Goal: Navigation & Orientation: Find specific page/section

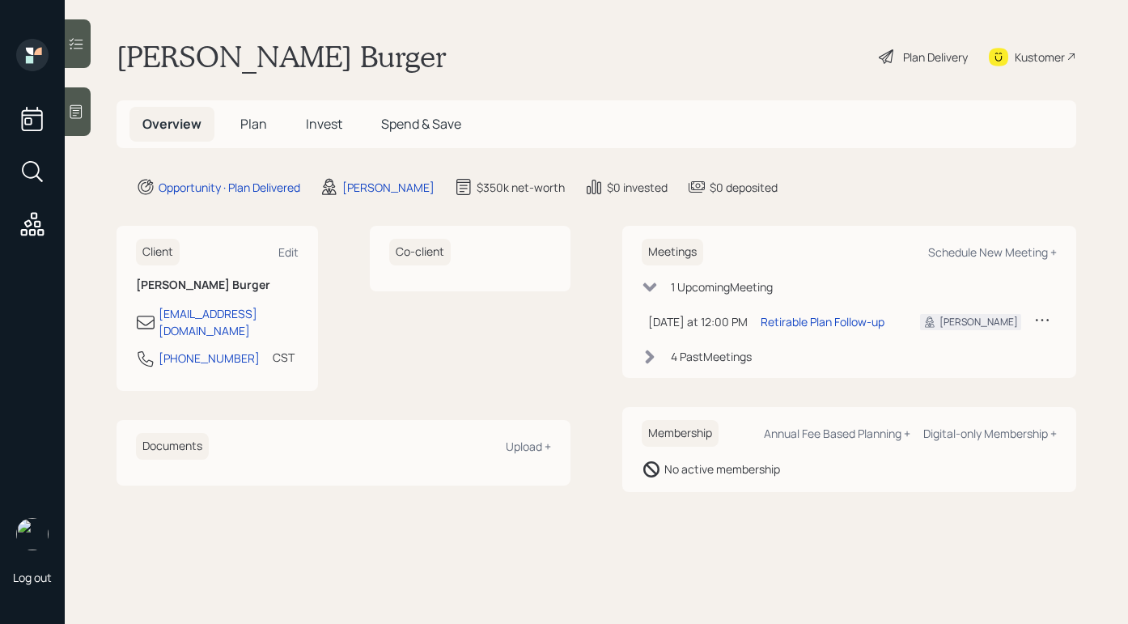
click at [255, 129] on span "Plan" at bounding box center [253, 124] width 27 height 18
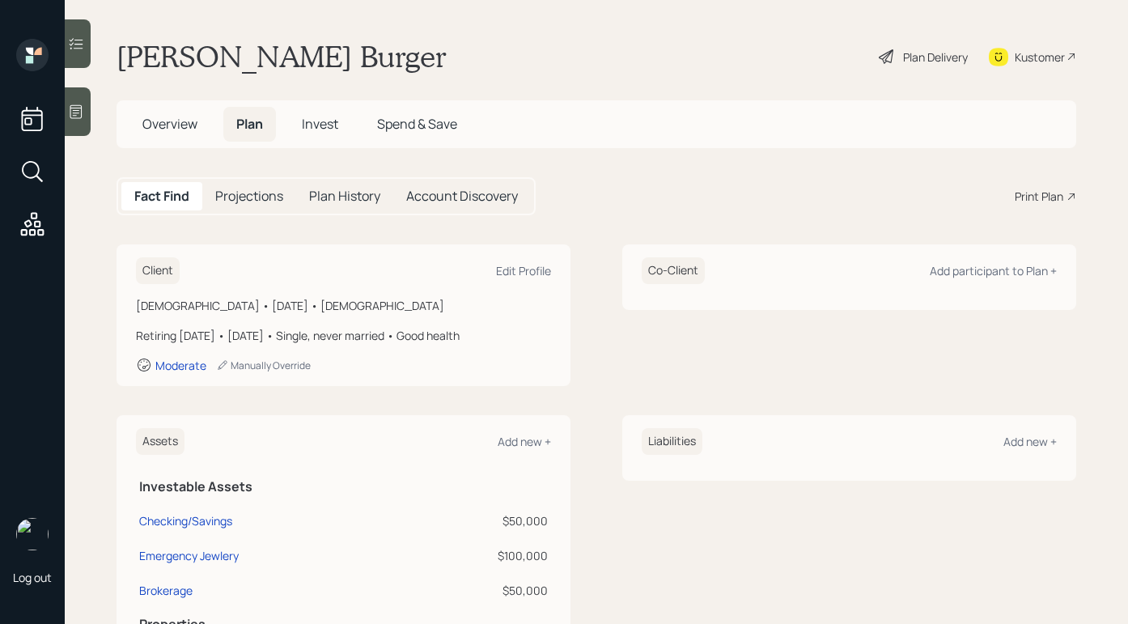
click at [345, 124] on h5 "Invest" at bounding box center [320, 124] width 62 height 35
